Goal: Communication & Community: Ask a question

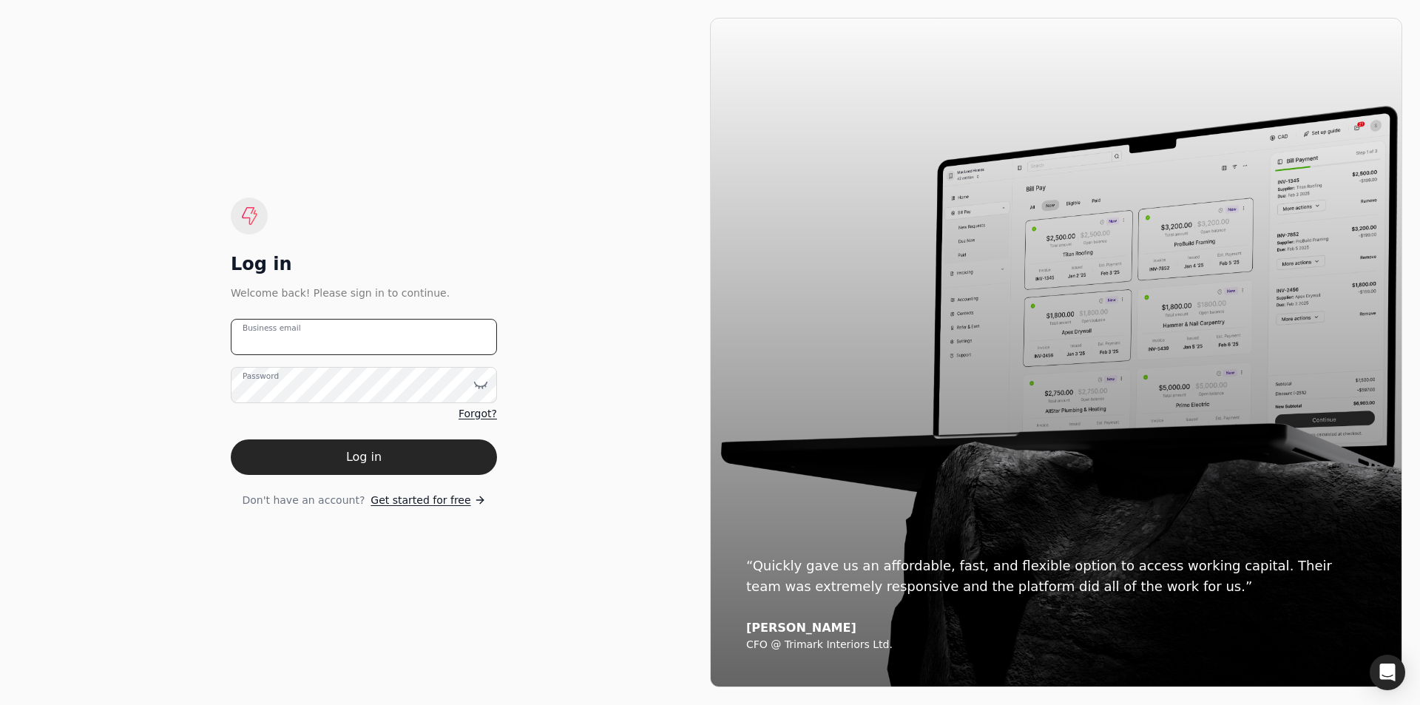
click at [318, 340] on email "Business email" at bounding box center [364, 337] width 266 height 36
type email "[EMAIL_ADDRESS][DOMAIN_NAME]"
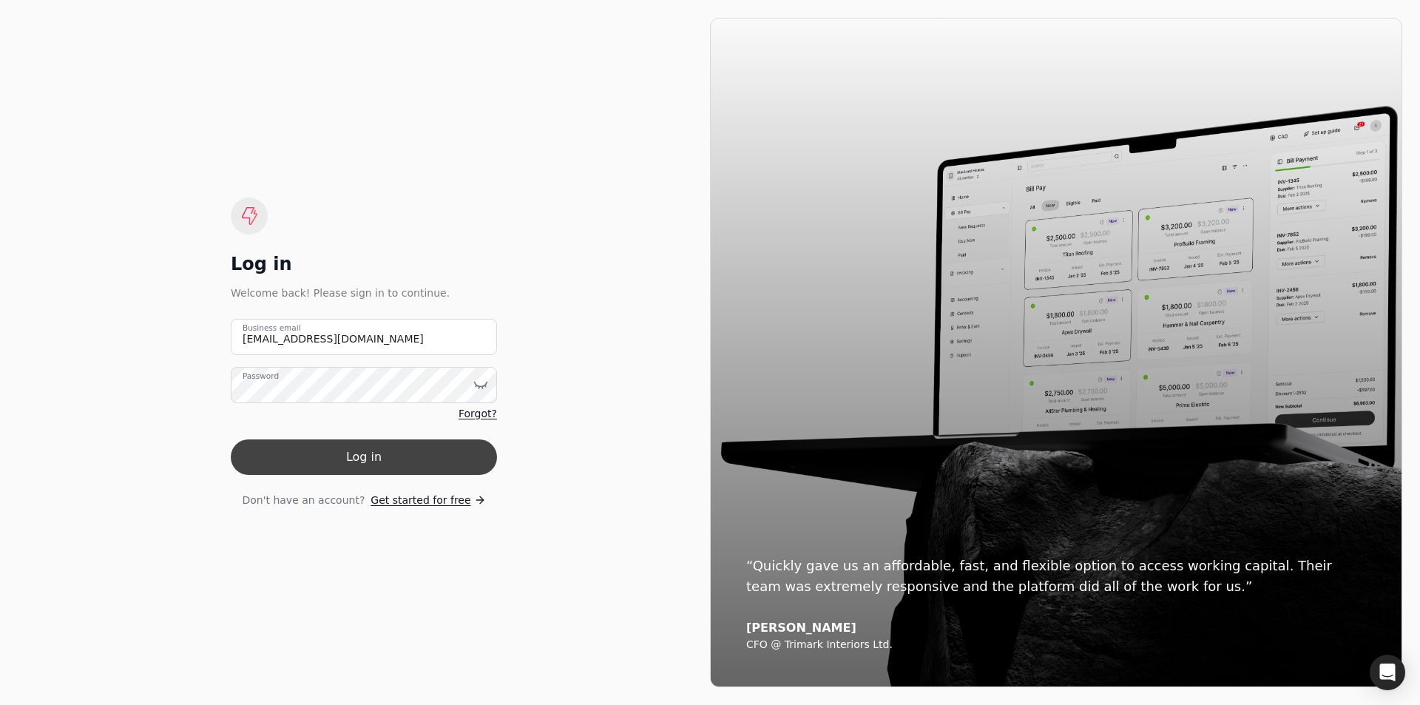
click at [356, 449] on button "Log in" at bounding box center [364, 457] width 266 height 36
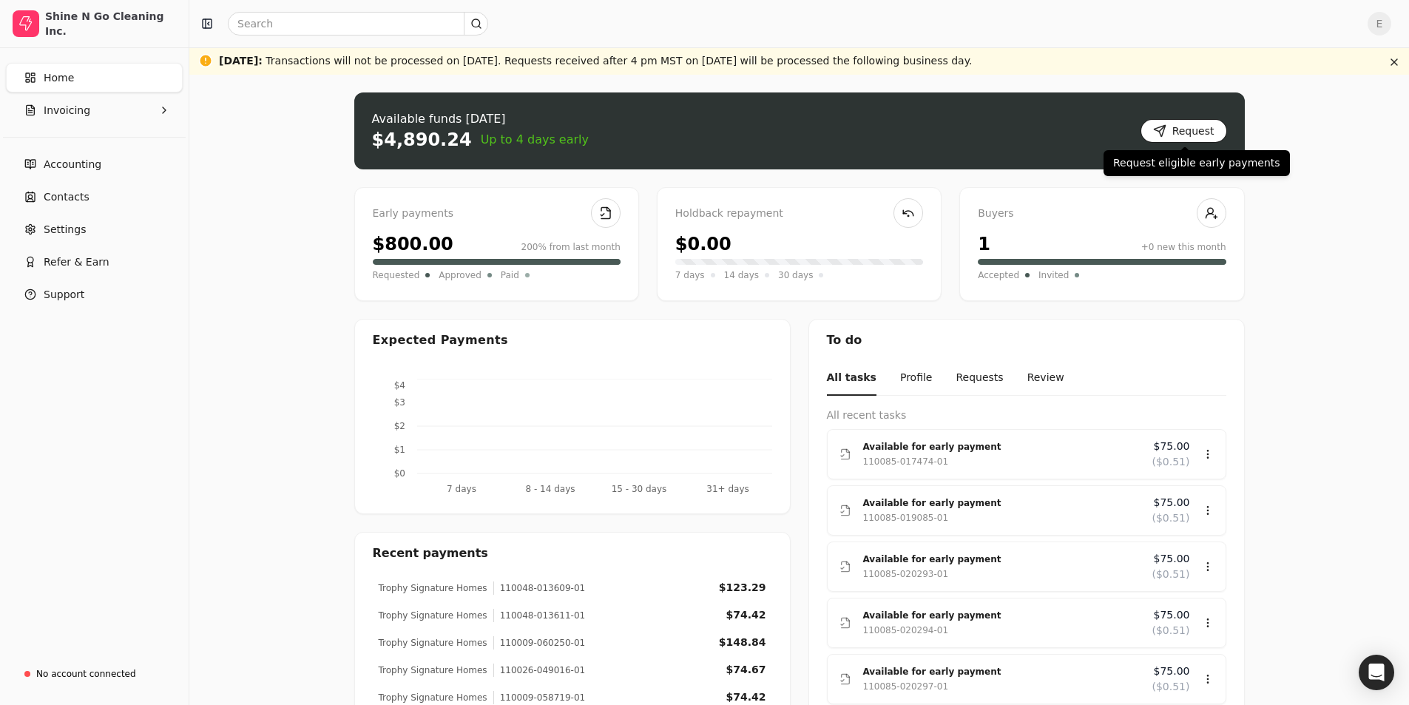
click at [1186, 135] on button "Request" at bounding box center [1183, 131] width 87 height 24
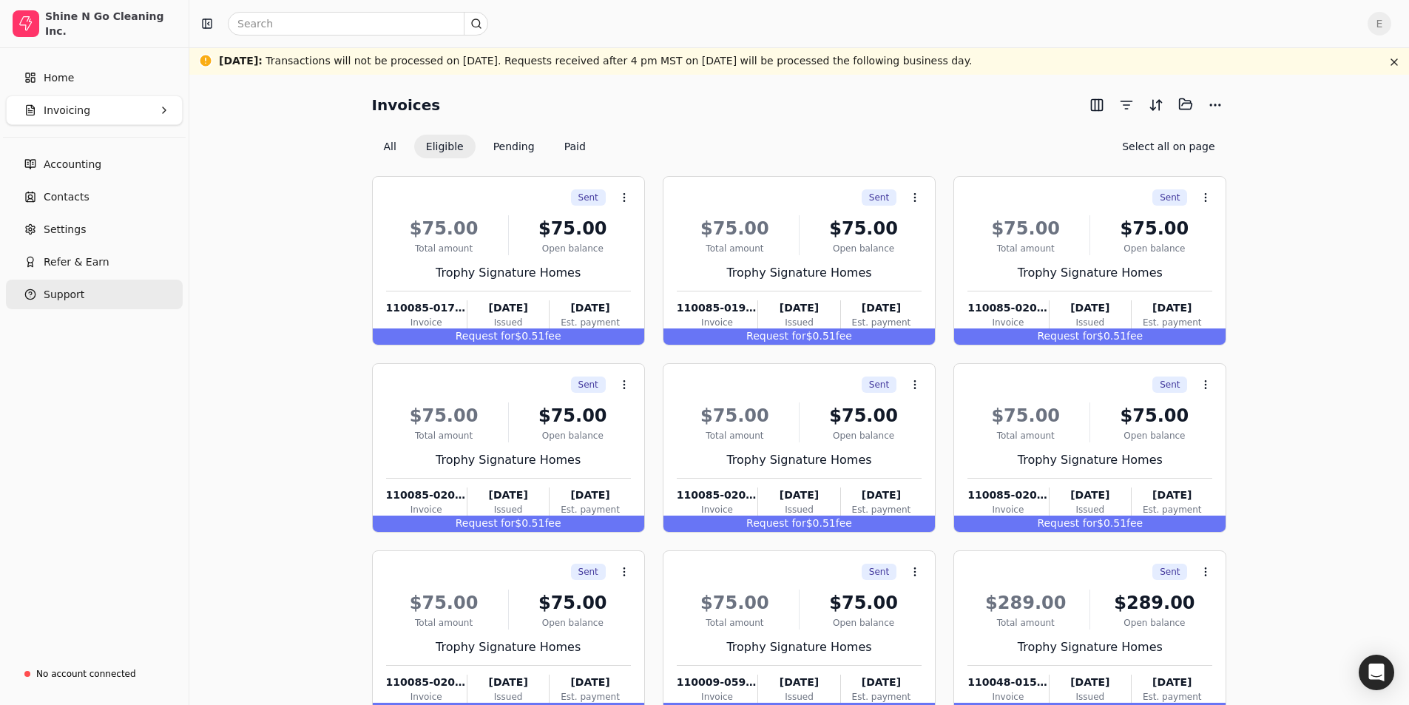
click at [84, 294] on button "Support" at bounding box center [94, 295] width 177 height 30
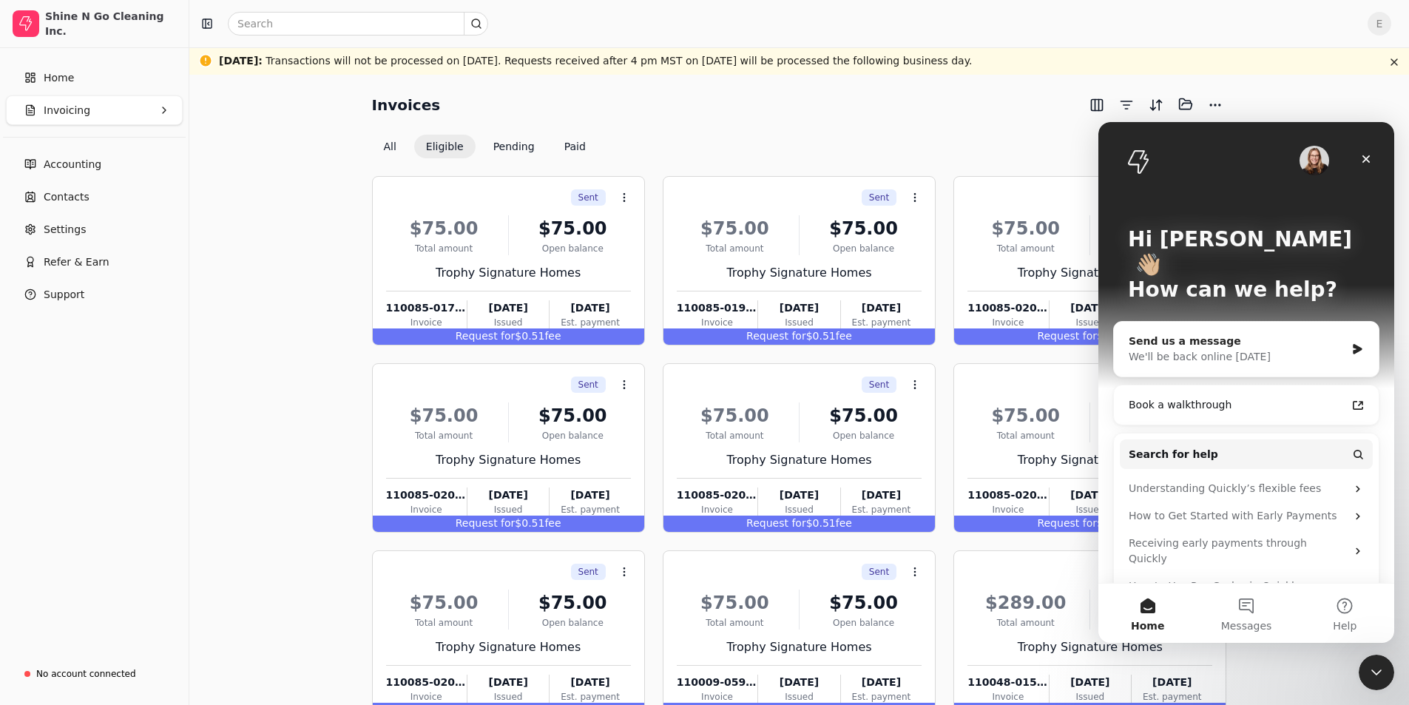
click at [1206, 349] on div "We'll be back online [DATE]" at bounding box center [1237, 357] width 217 height 16
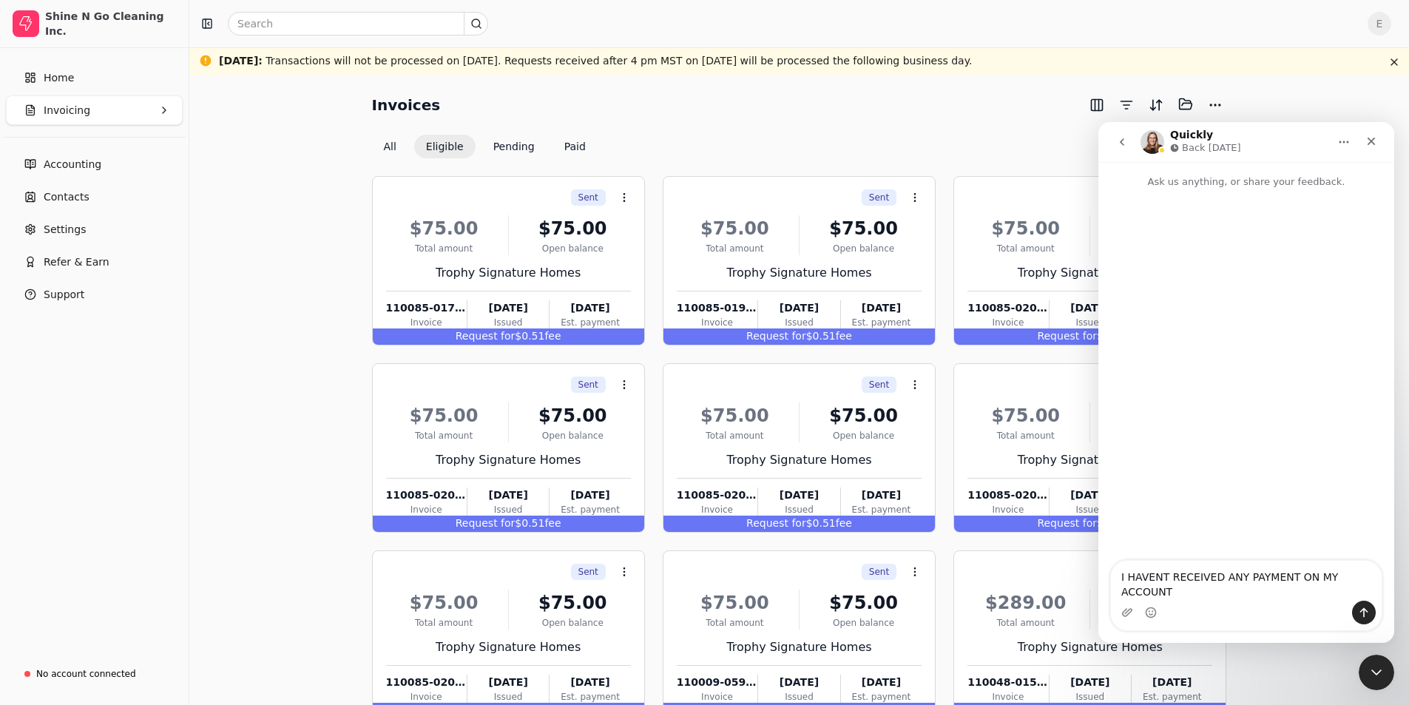
type textarea "I HAVENT RECEIVED ANY PAYMENT ON MY ACCOUNT"
click at [1365, 612] on icon "Send a message…" at bounding box center [1364, 612] width 12 height 12
